Goal: Connect with others: Connect with others

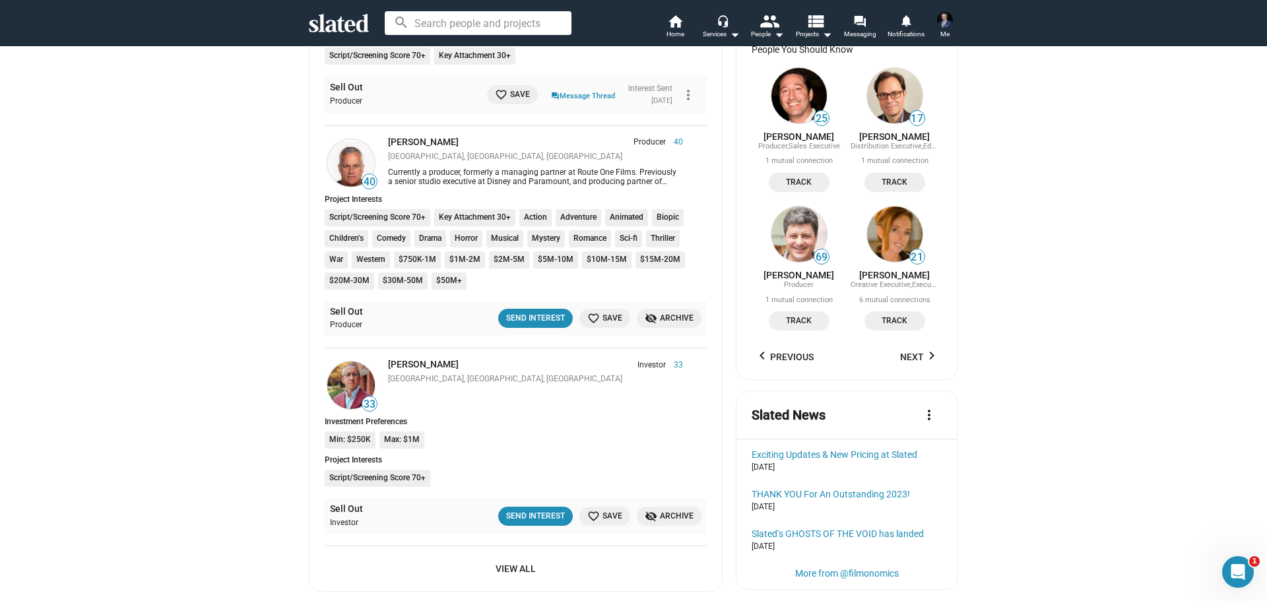
scroll to position [792, 0]
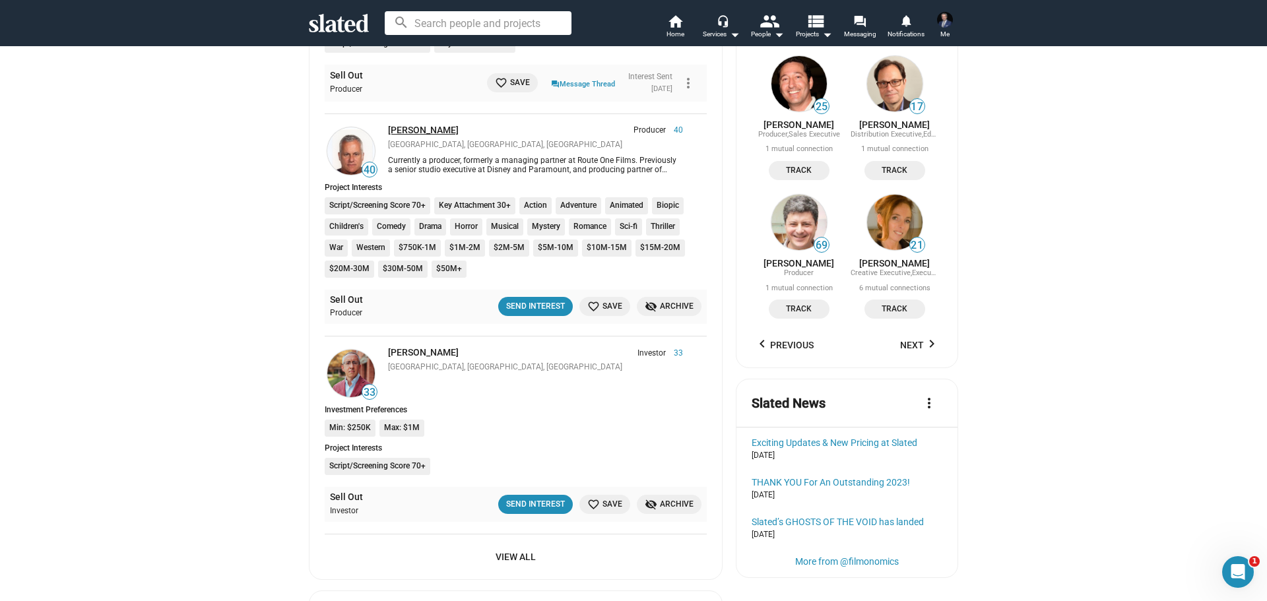
click at [414, 131] on link "[PERSON_NAME]" at bounding box center [423, 130] width 71 height 11
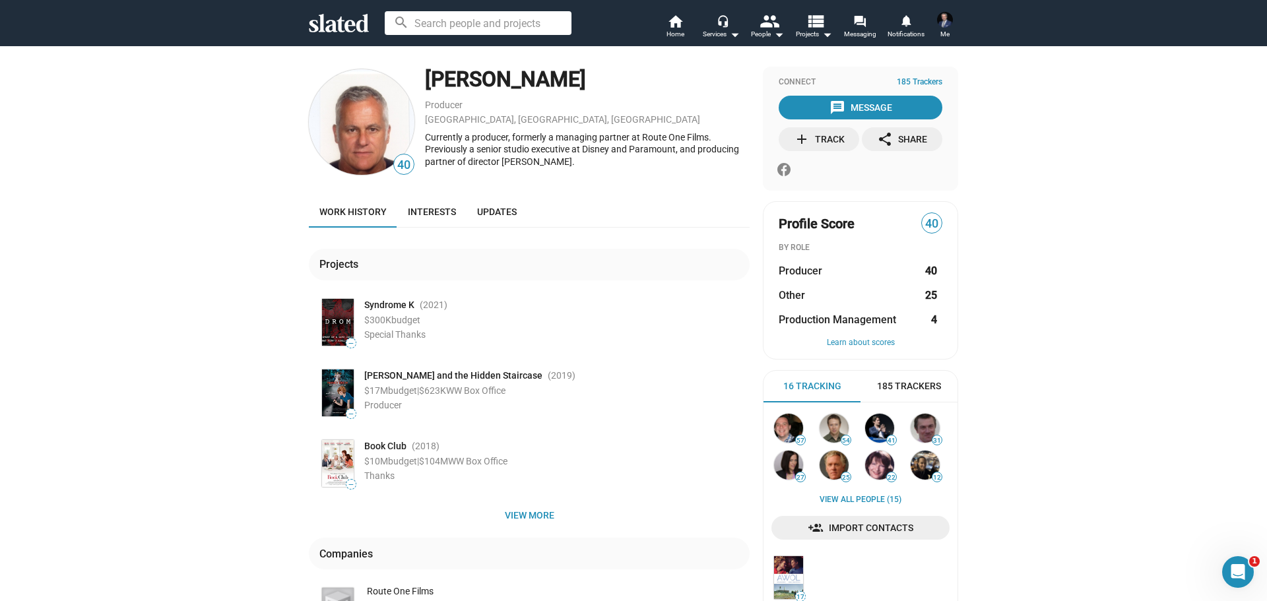
click at [502, 78] on div "[PERSON_NAME]" at bounding box center [587, 79] width 325 height 28
drag, startPoint x: 499, startPoint y: 161, endPoint x: 546, endPoint y: 160, distance: 46.9
click at [556, 159] on div "Currently a producer, formerly a managing partner at Route One Films. Previousl…" at bounding box center [587, 149] width 325 height 37
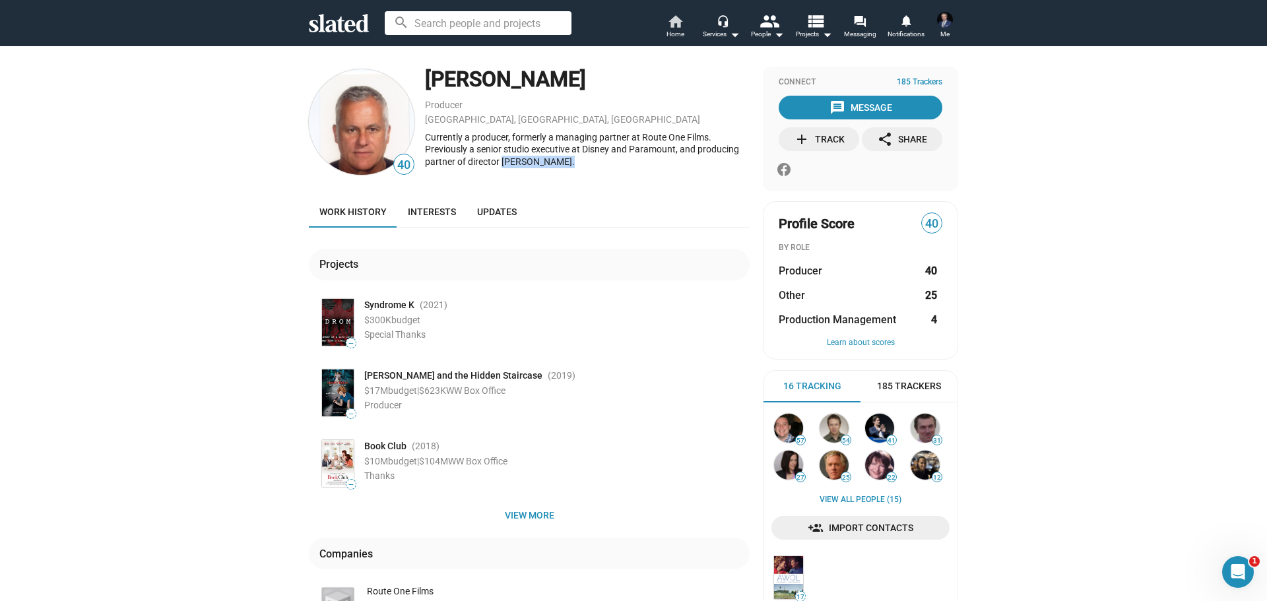
click at [681, 22] on mat-icon "home" at bounding box center [675, 21] width 16 height 16
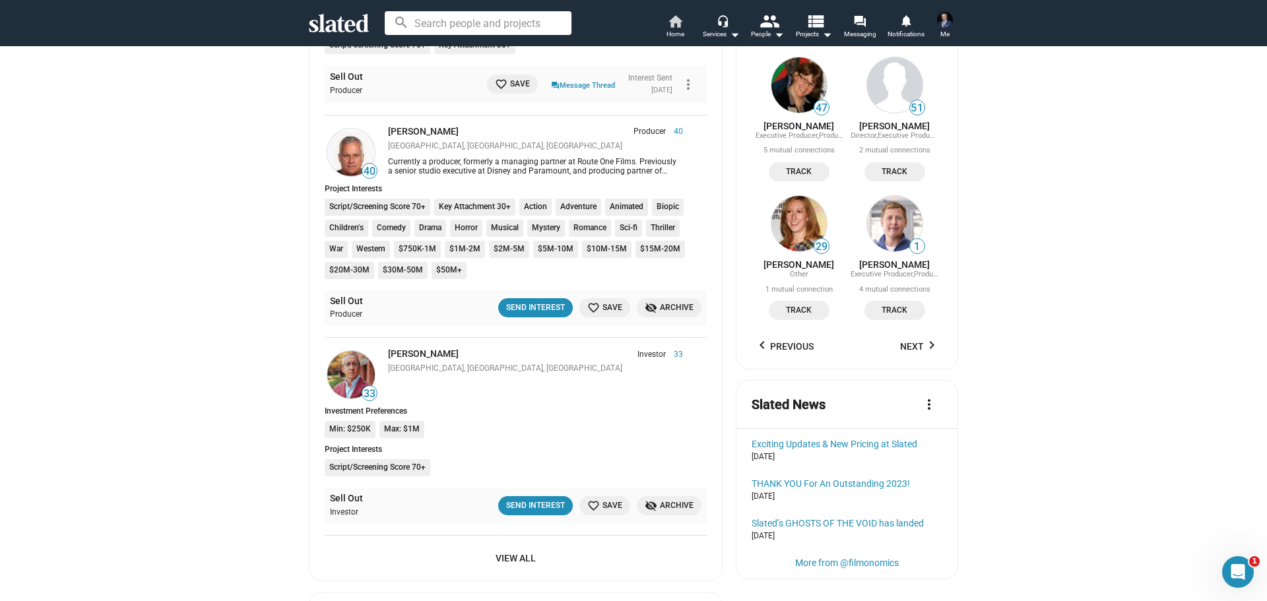
scroll to position [792, 0]
click at [527, 310] on div "Send Interest" at bounding box center [535, 307] width 59 height 14
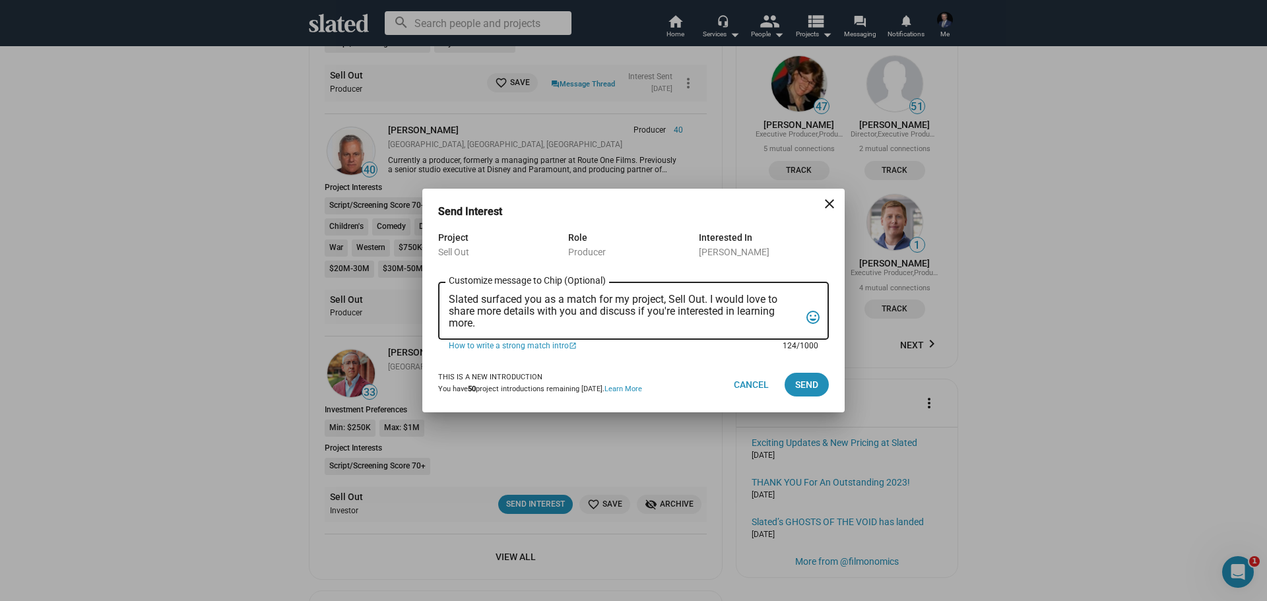
click at [611, 309] on textarea "Slated surfaced you as a match for my project, Sell Out. I would love to share …" at bounding box center [624, 312] width 351 height 36
paste textarea "Slated suggested you as a Producer match for my project, Sell Out. It’s a comin…"
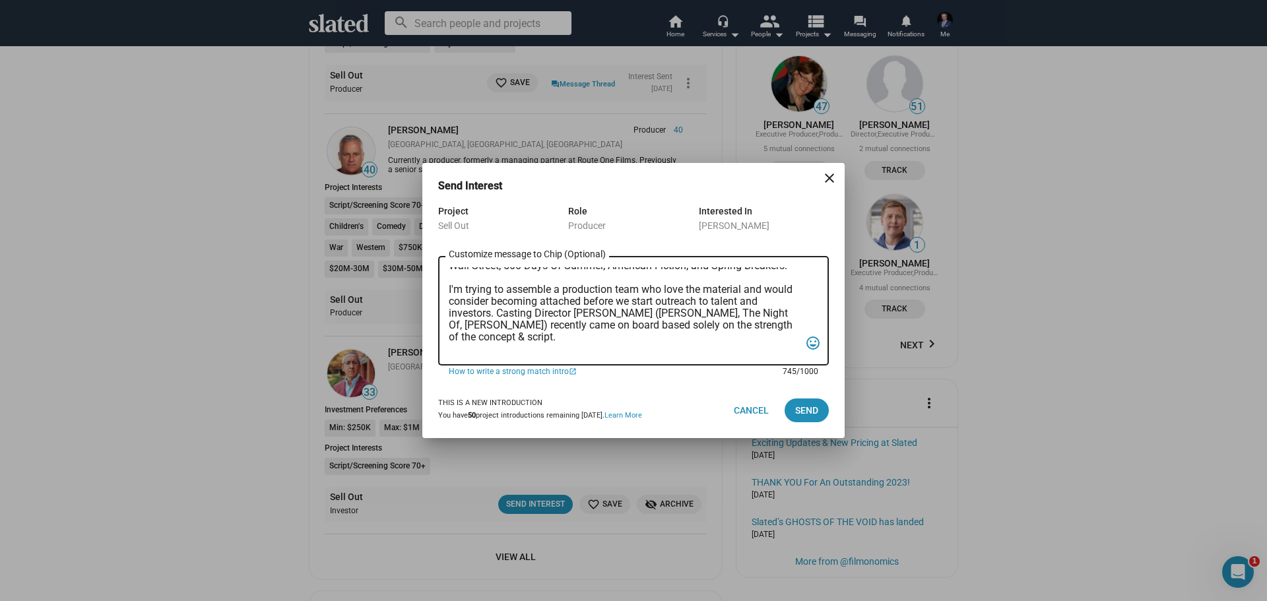
scroll to position [0, 0]
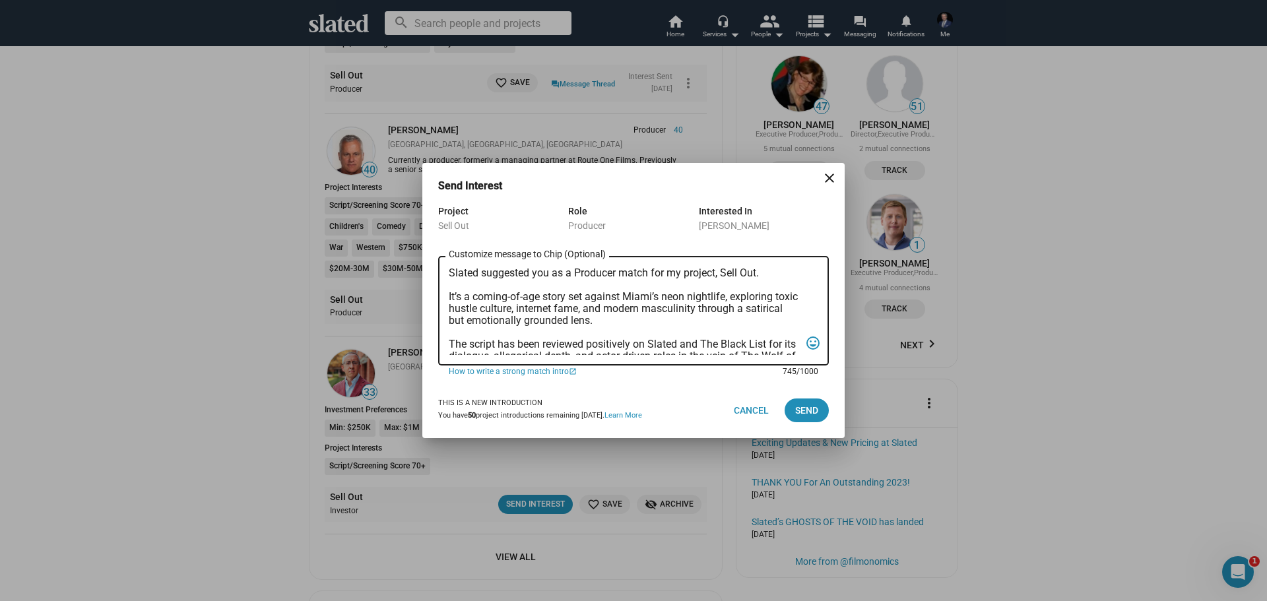
click at [454, 270] on textarea "Slated suggested you as a Producer match for my project, Sell Out. It’s a comin…" at bounding box center [624, 311] width 351 height 88
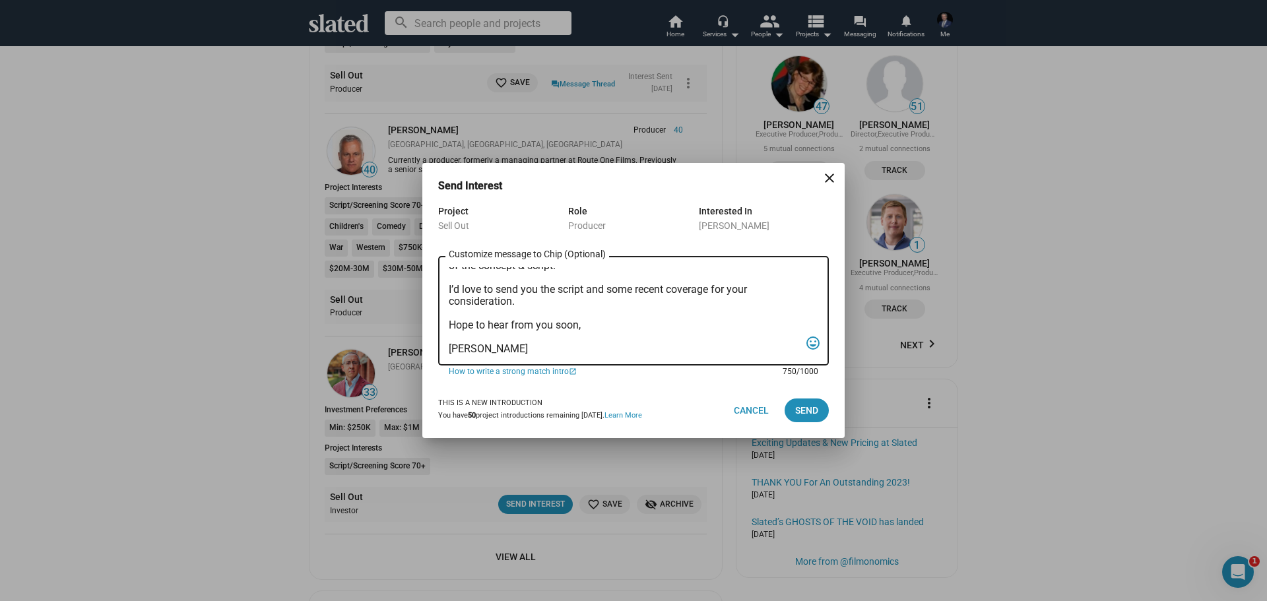
scroll to position [209, 0]
type textarea "Chip, Slated suggested you as a Producer match for my project, Sell Out. It’s a…"
click at [807, 409] on span "Send" at bounding box center [806, 411] width 23 height 24
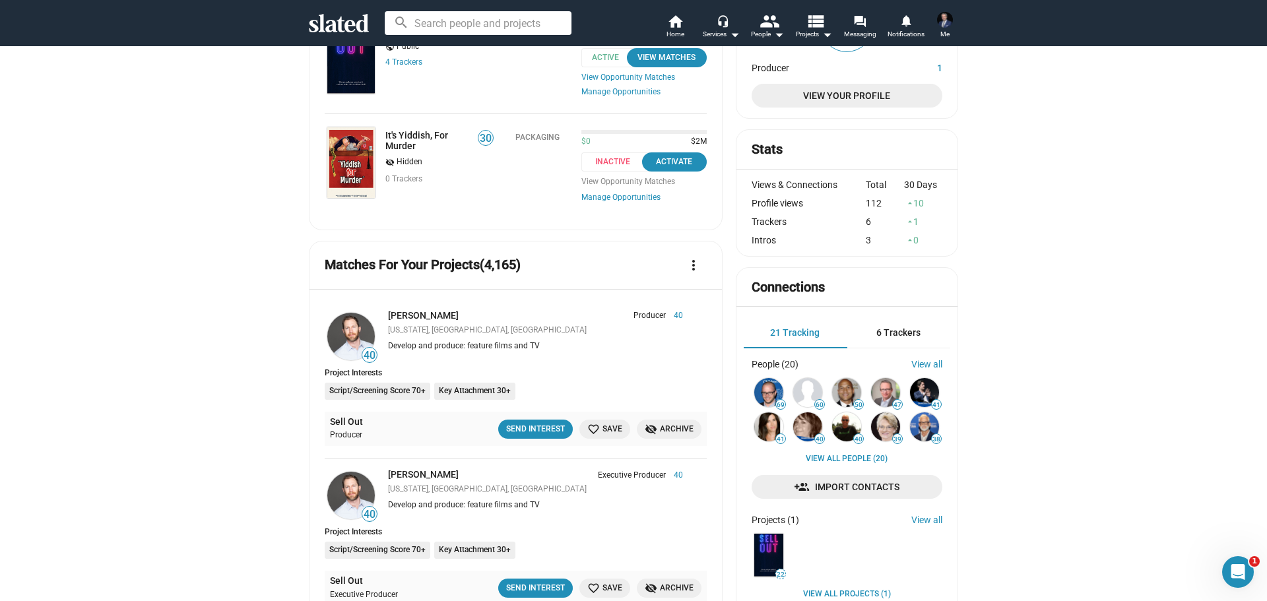
scroll to position [0, 0]
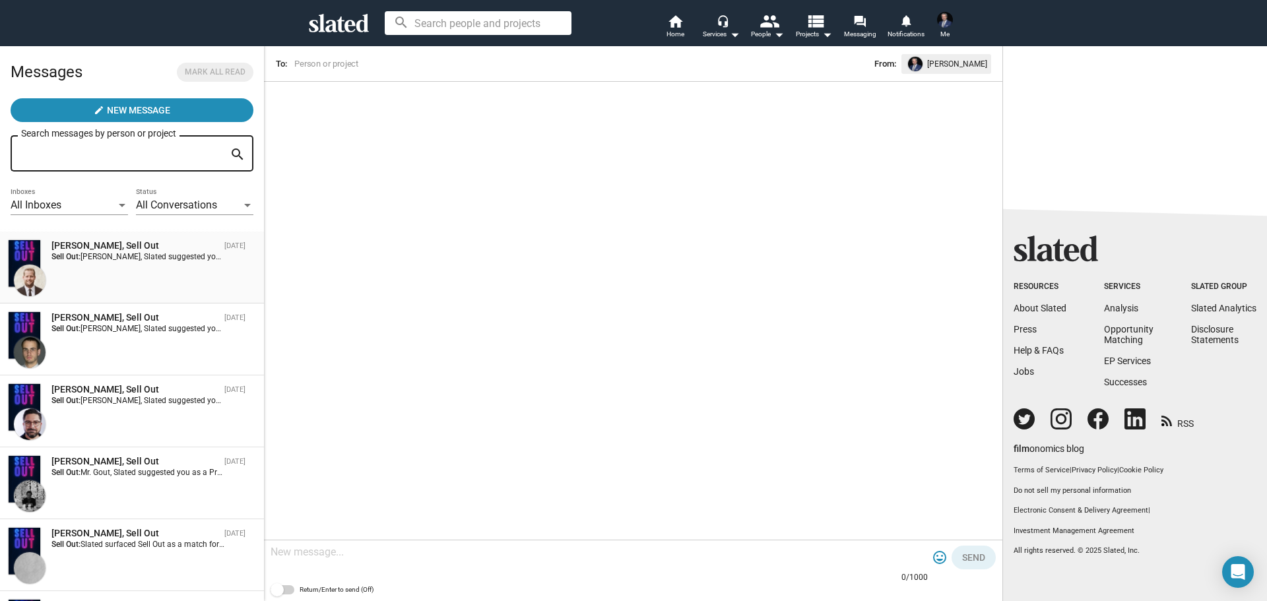
click at [155, 270] on div "Robert Ogden Barnum, Sell Out Oct 01 Sell Out: Robert, Slated suggested you as …" at bounding box center [132, 268] width 248 height 56
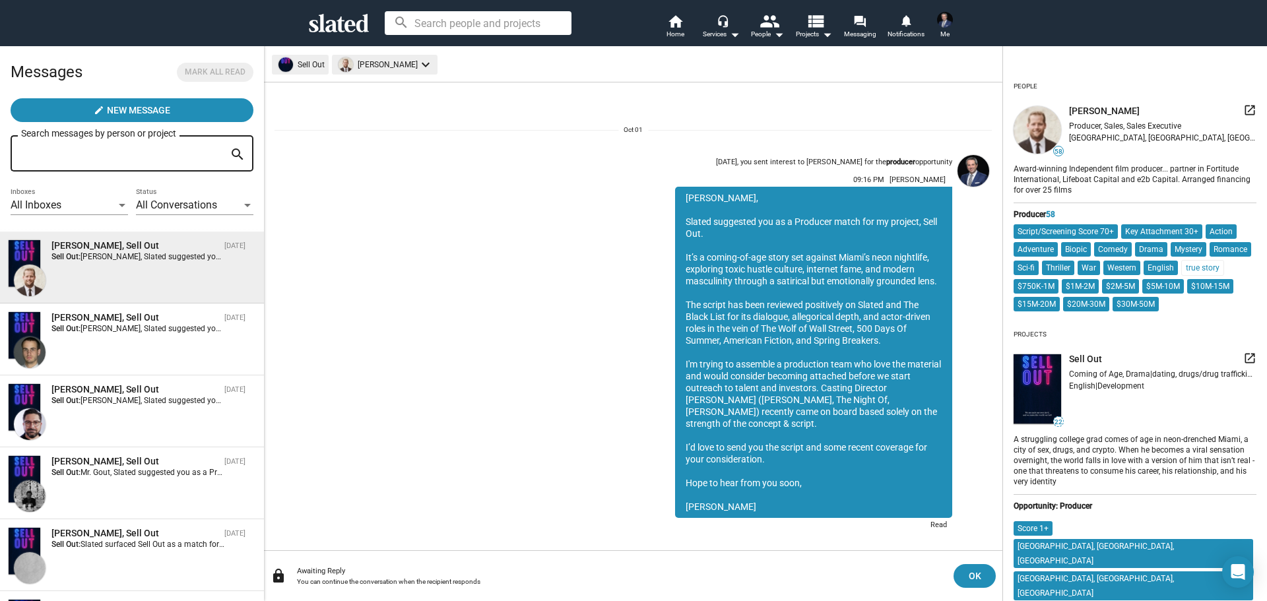
scroll to position [3, 0]
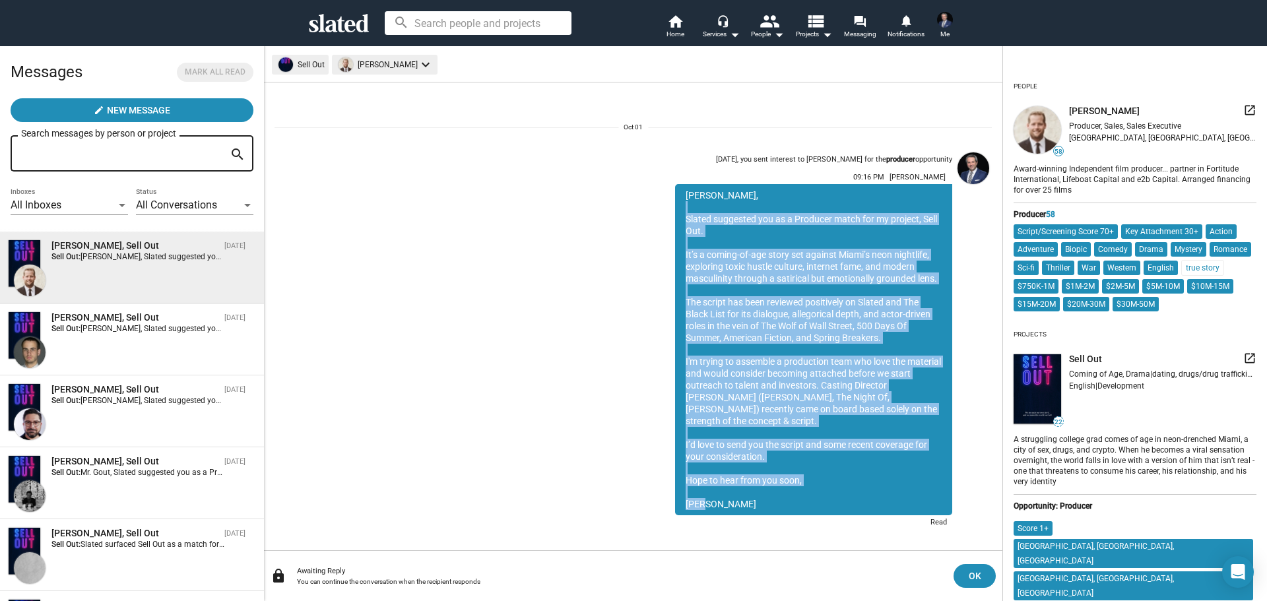
drag, startPoint x: 679, startPoint y: 211, endPoint x: 803, endPoint y: 501, distance: 315.9
click at [803, 501] on div "Robert, Slated suggested you as a Producer match for my project, Sell Out. It’s…" at bounding box center [813, 349] width 277 height 331
copy div "Slated suggested you as a Producer match for my project, Sell Out. It’s a comin…"
